Goal: Transaction & Acquisition: Purchase product/service

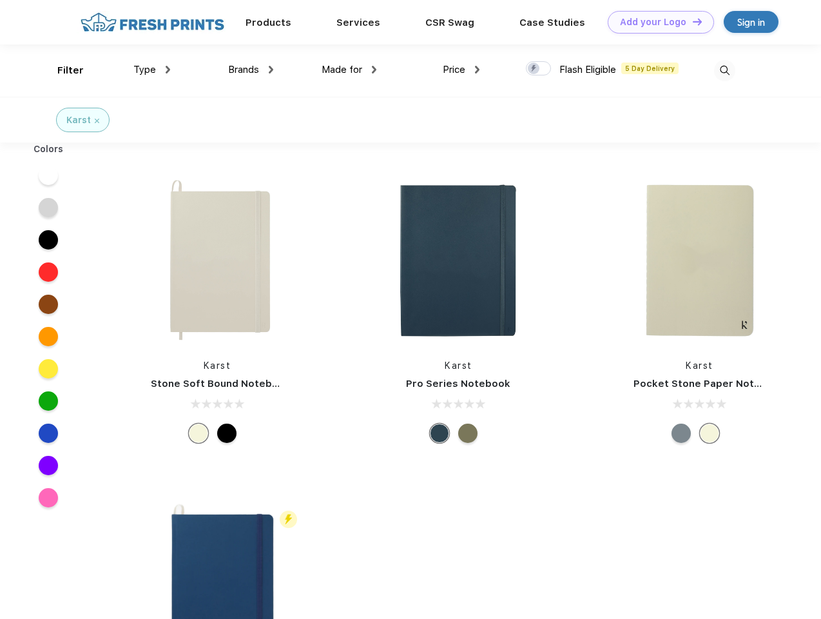
click at [656, 22] on link "Add your Logo Design Tool" at bounding box center [661, 22] width 106 height 23
click at [0, 0] on div "Design Tool" at bounding box center [0, 0] width 0 height 0
click at [691, 21] on link "Add your Logo Design Tool" at bounding box center [661, 22] width 106 height 23
click at [62, 70] on div "Filter" at bounding box center [70, 70] width 26 height 15
click at [152, 70] on span "Type" at bounding box center [144, 70] width 23 height 12
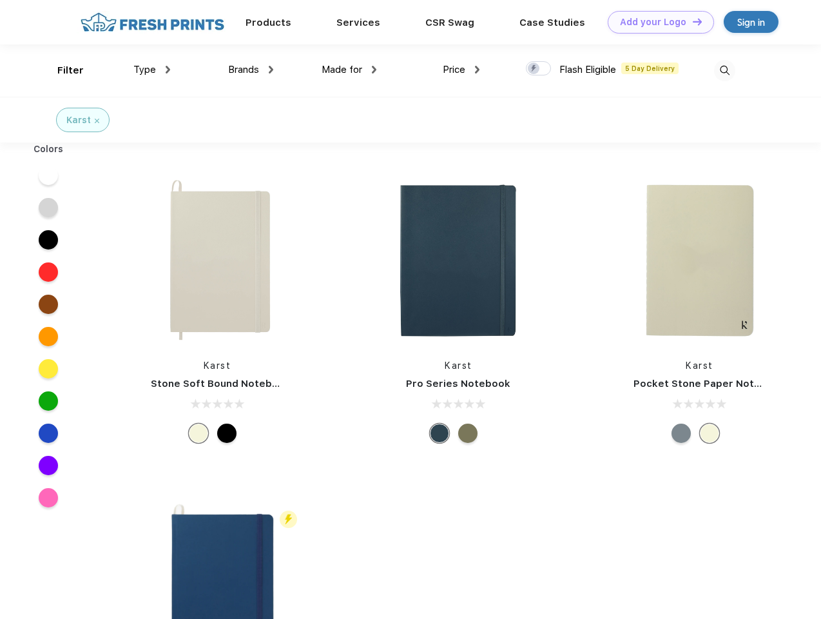
click at [251, 70] on span "Brands" at bounding box center [243, 70] width 31 height 12
click at [349, 70] on span "Made for" at bounding box center [342, 70] width 41 height 12
click at [461, 70] on span "Price" at bounding box center [454, 70] width 23 height 12
click at [539, 69] on div at bounding box center [538, 68] width 25 height 14
click at [534, 69] on input "checkbox" at bounding box center [530, 65] width 8 height 8
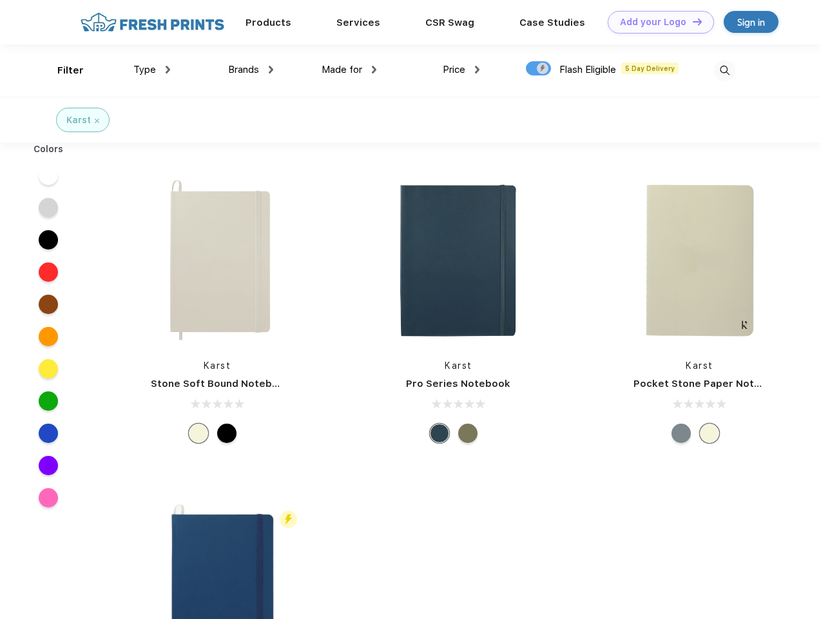
click at [724, 70] on img at bounding box center [724, 70] width 21 height 21
